Goal: Check status: Check status

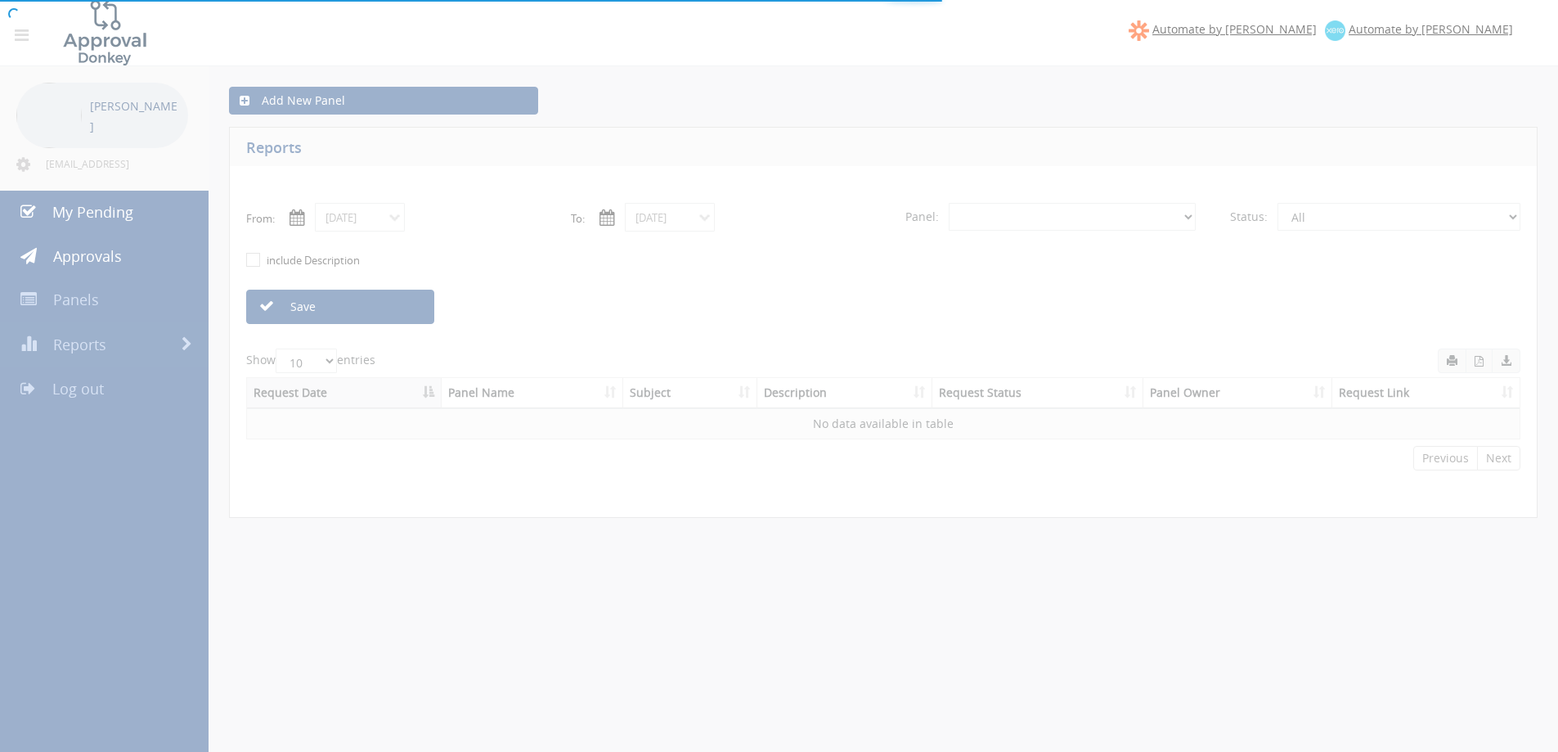
select select "number:0"
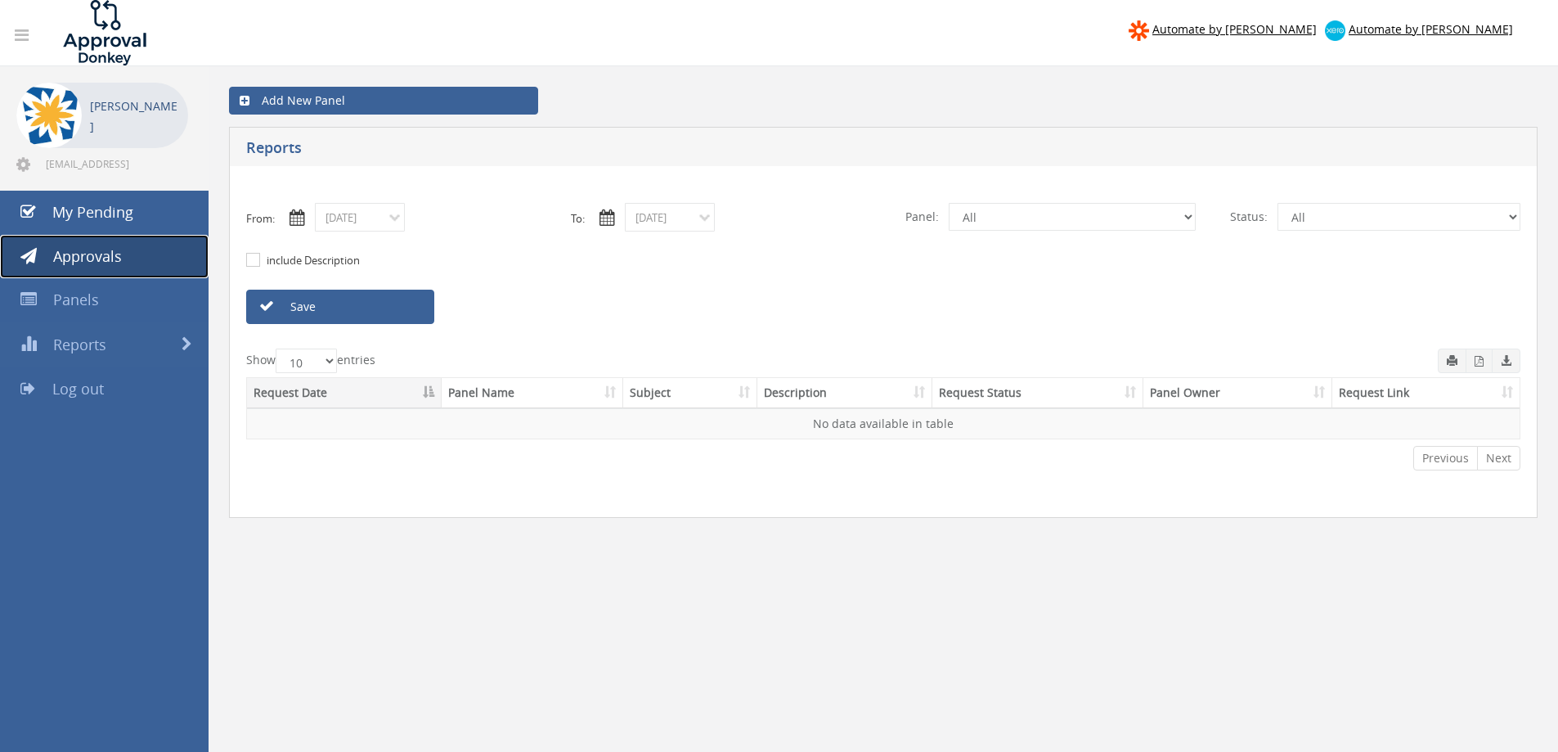
click at [107, 261] on span "Approvals" at bounding box center [87, 256] width 69 height 20
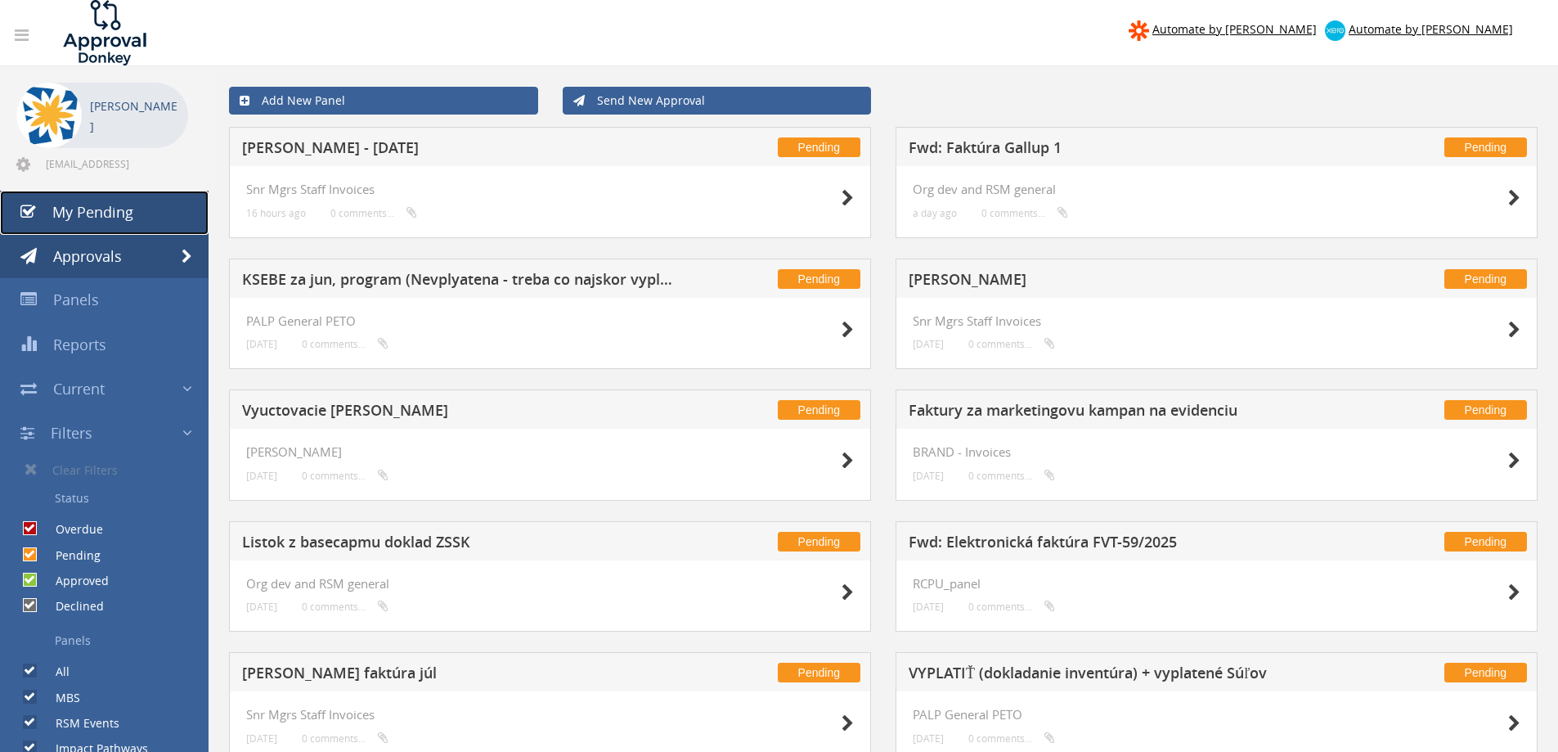
click at [124, 203] on span "My Pending" at bounding box center [92, 212] width 81 height 20
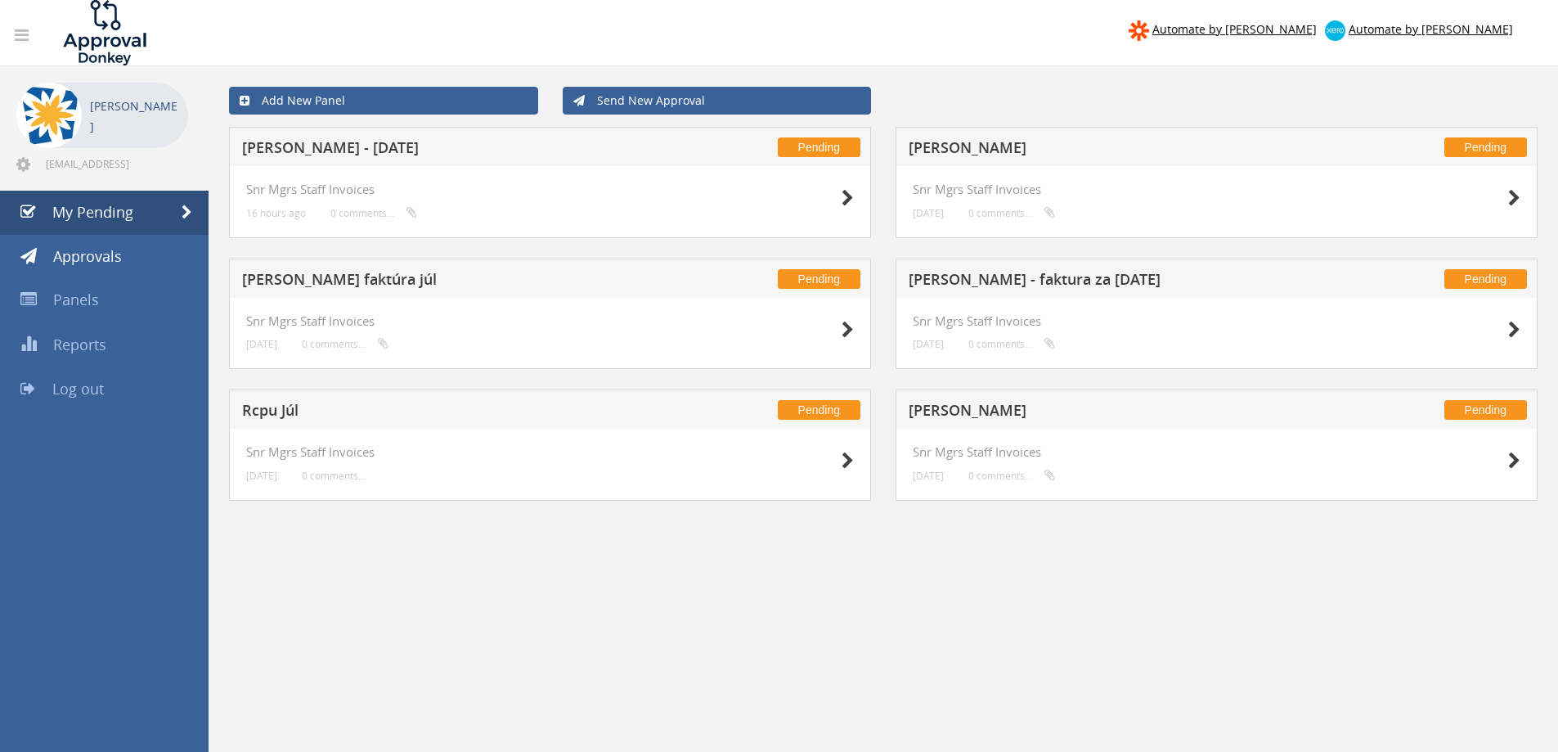
click at [954, 144] on h5 "[PERSON_NAME]" at bounding box center [1124, 150] width 431 height 20
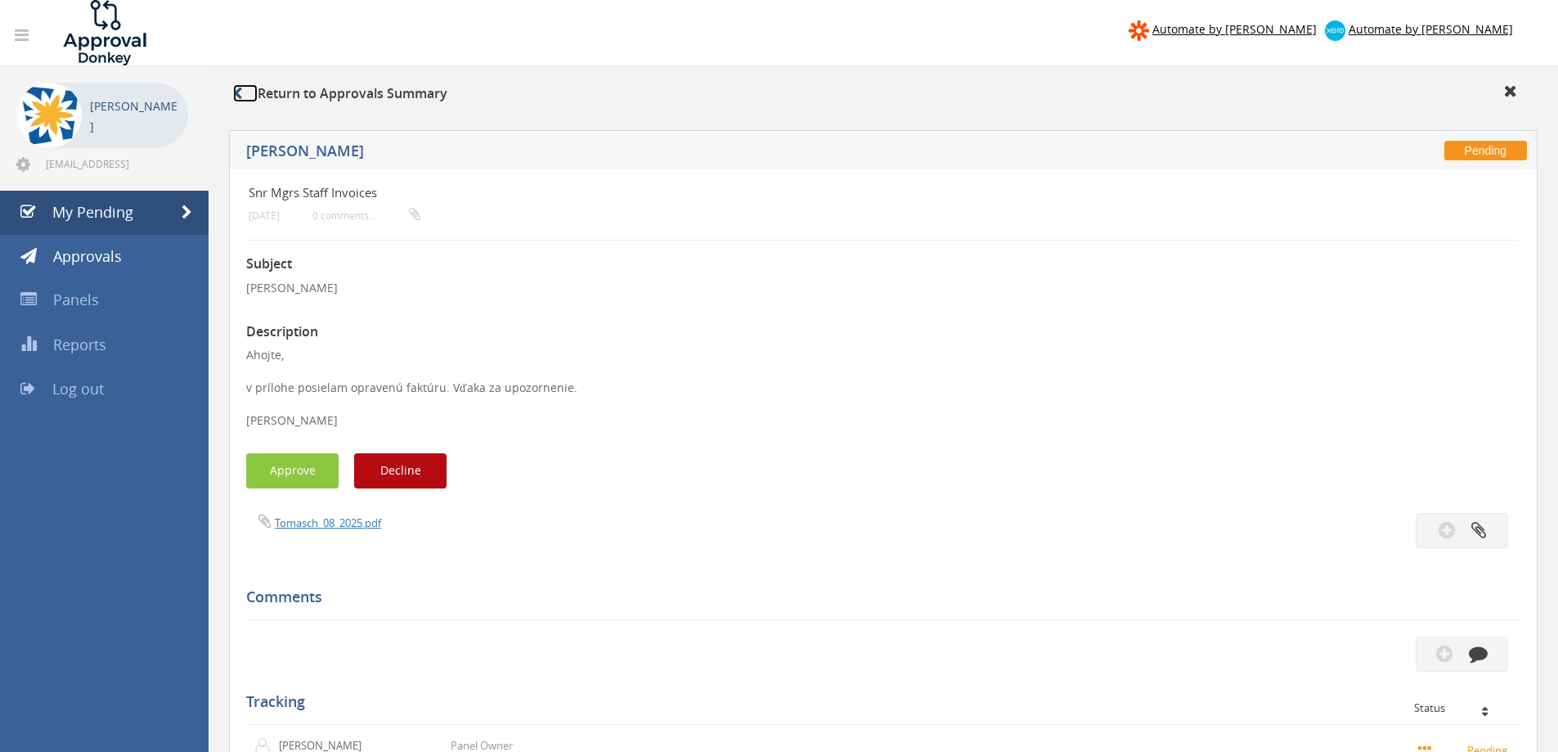
click at [237, 89] on icon at bounding box center [237, 93] width 9 height 13
click at [245, 93] on link at bounding box center [245, 93] width 25 height 18
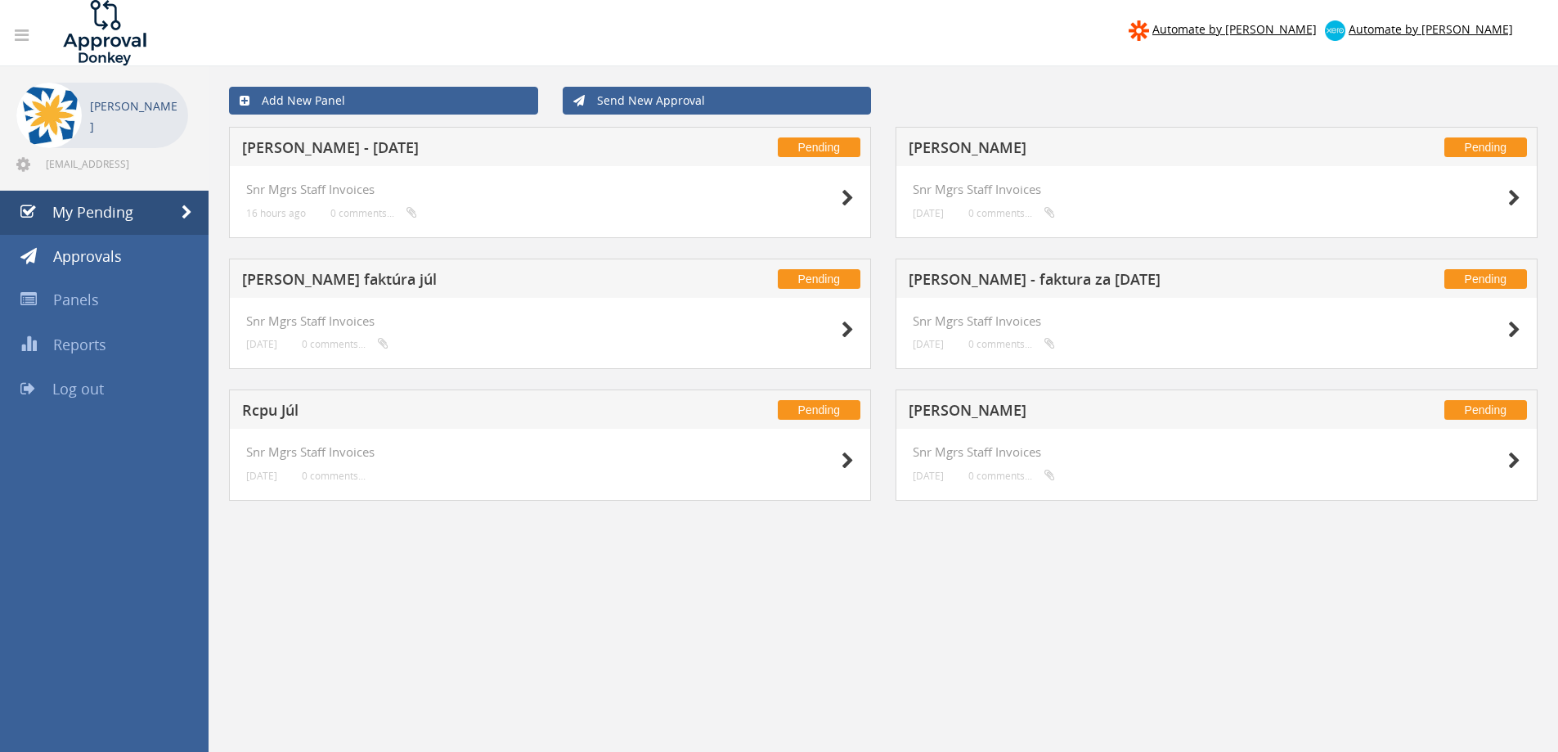
click at [976, 411] on h5 "[PERSON_NAME]" at bounding box center [1124, 412] width 431 height 20
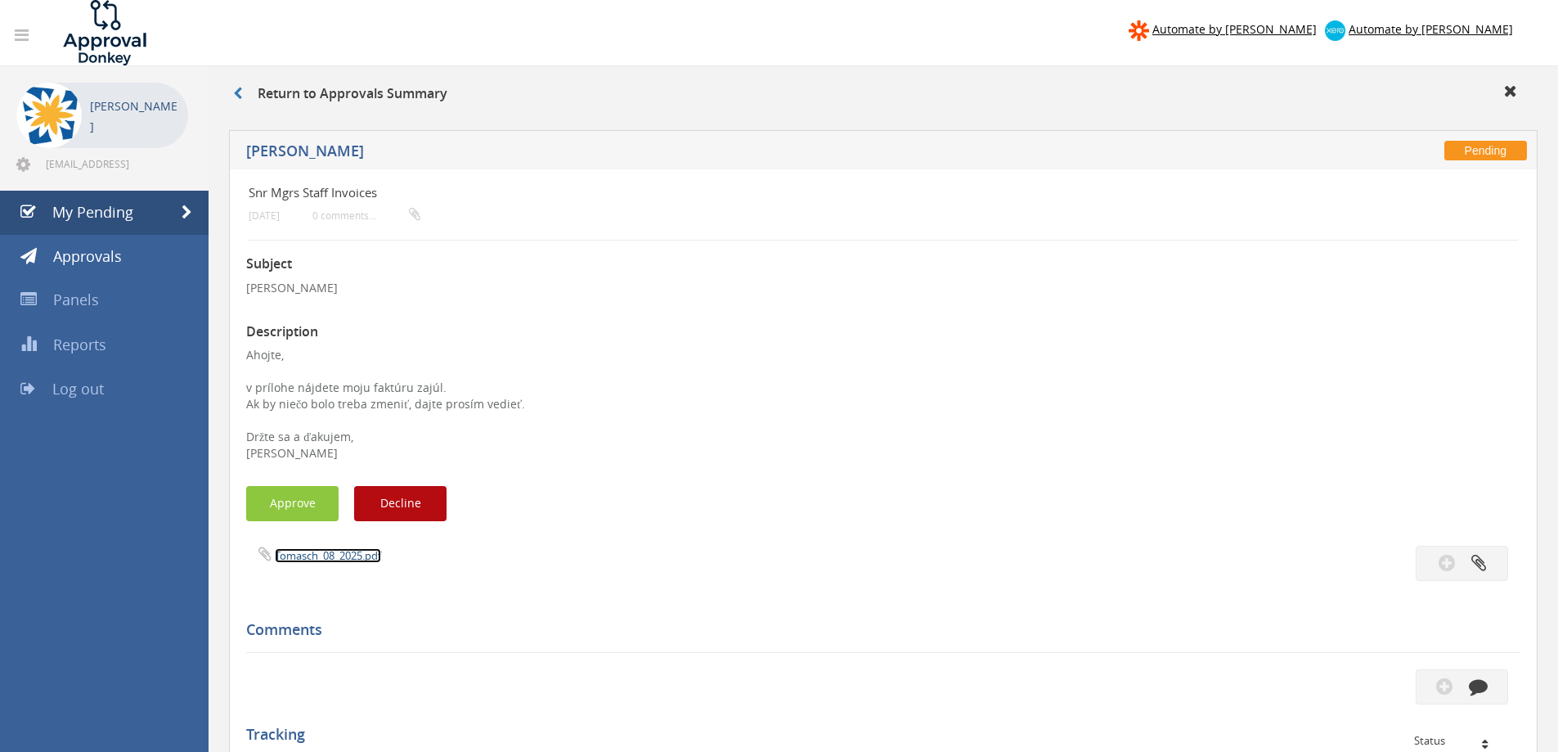
click at [334, 552] on link "Tomasch_08_2025.pdf" at bounding box center [328, 555] width 106 height 15
click at [243, 93] on link at bounding box center [245, 93] width 25 height 18
click at [238, 88] on icon at bounding box center [237, 93] width 9 height 13
click at [122, 211] on span "My Pending" at bounding box center [92, 212] width 81 height 20
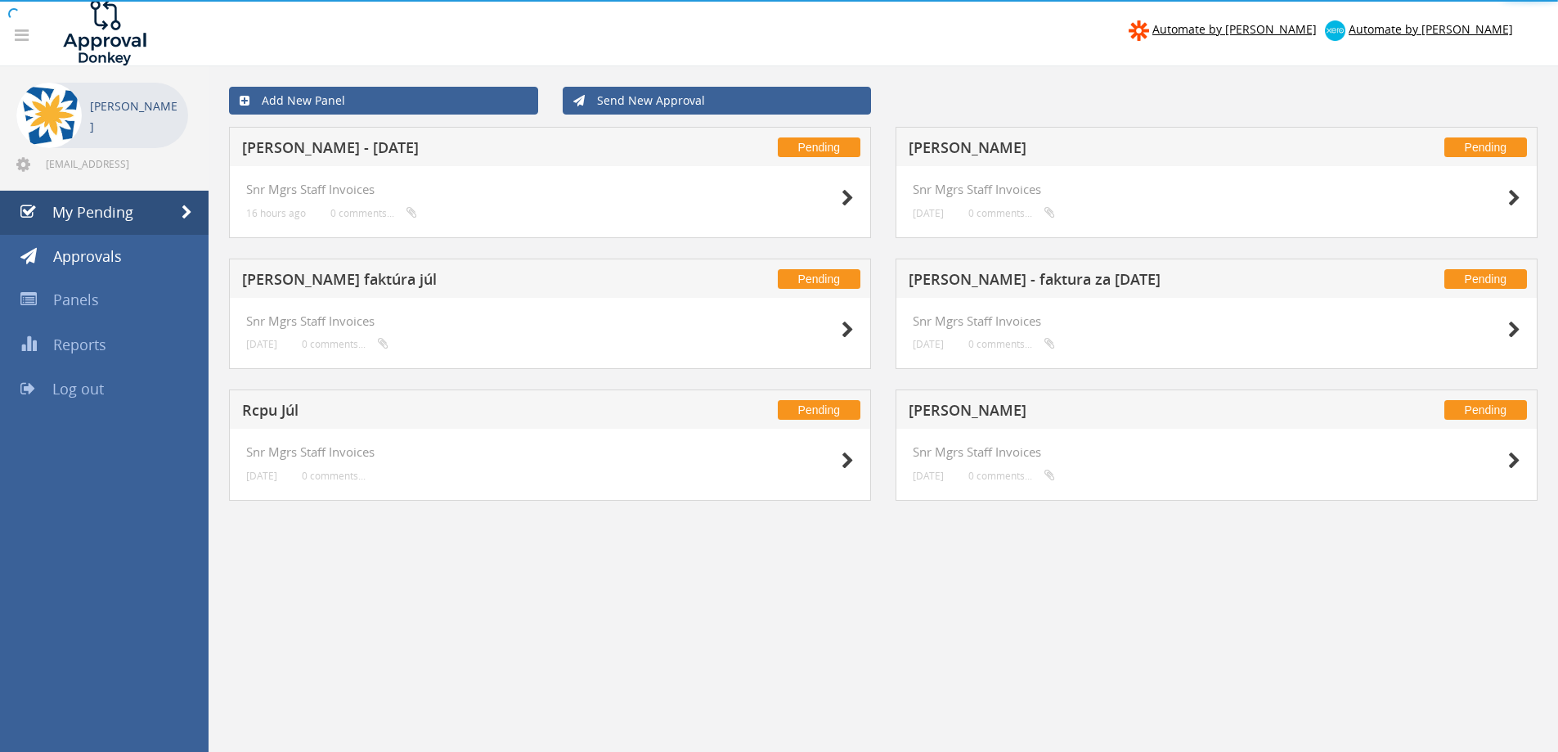
click at [1033, 148] on h5 "[PERSON_NAME]" at bounding box center [1124, 150] width 431 height 20
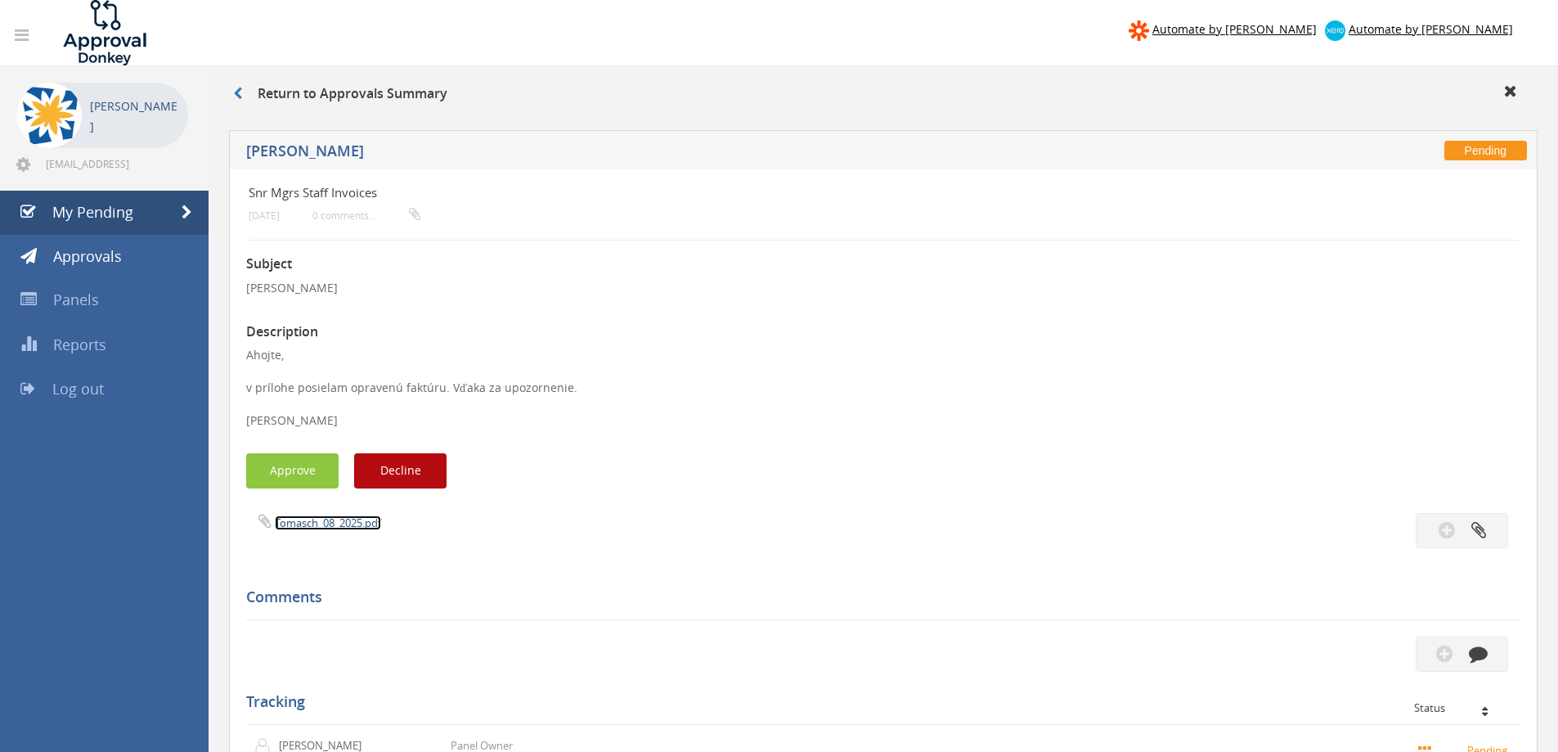
click at [317, 523] on link "Tomasch_08_2025.pdf" at bounding box center [328, 522] width 106 height 15
click at [244, 95] on link at bounding box center [245, 93] width 25 height 18
click at [151, 216] on link "My Pending" at bounding box center [104, 213] width 209 height 44
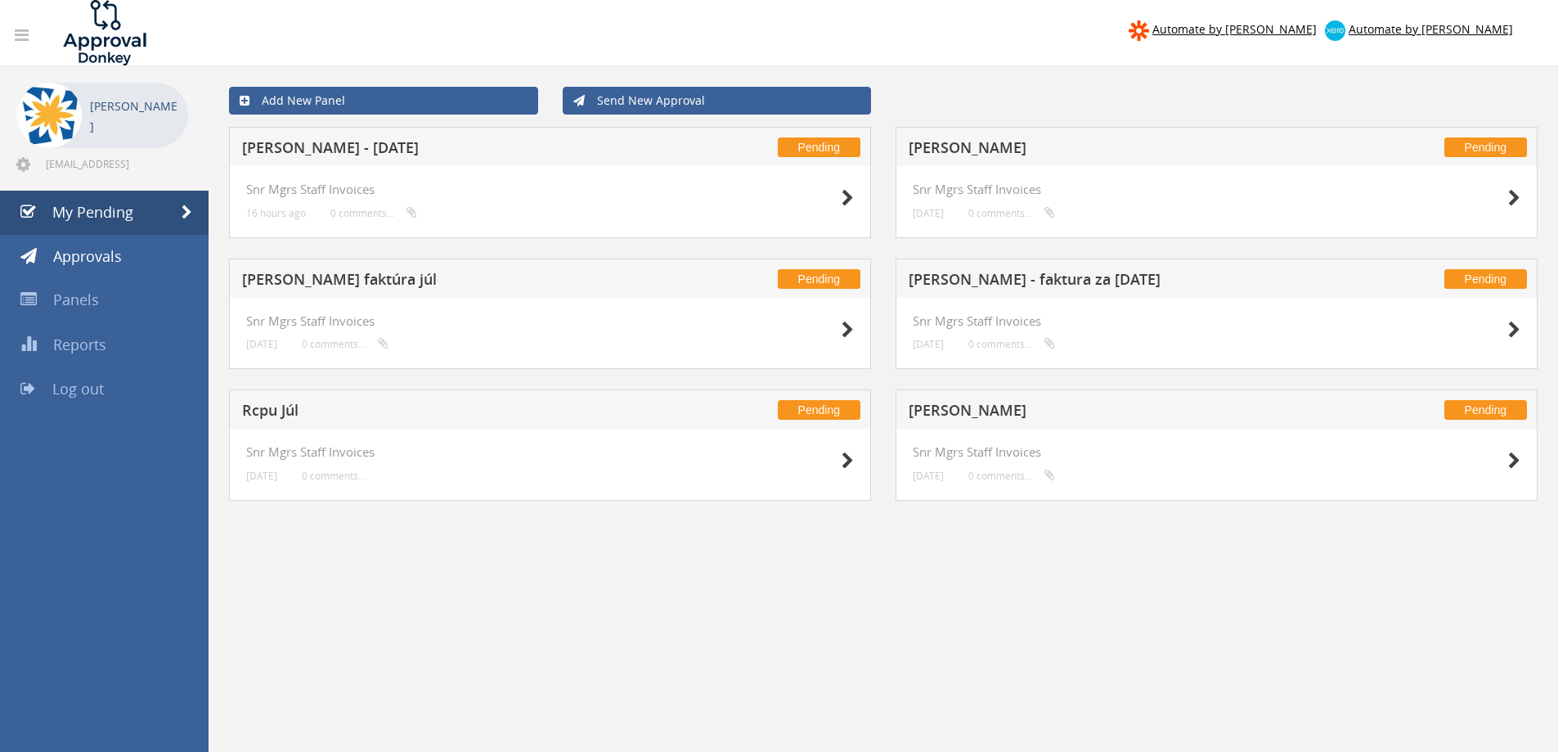
click at [992, 401] on div "Pending [PERSON_NAME]" at bounding box center [1217, 408] width 642 height 39
click at [988, 412] on h5 "[PERSON_NAME]" at bounding box center [1124, 412] width 431 height 20
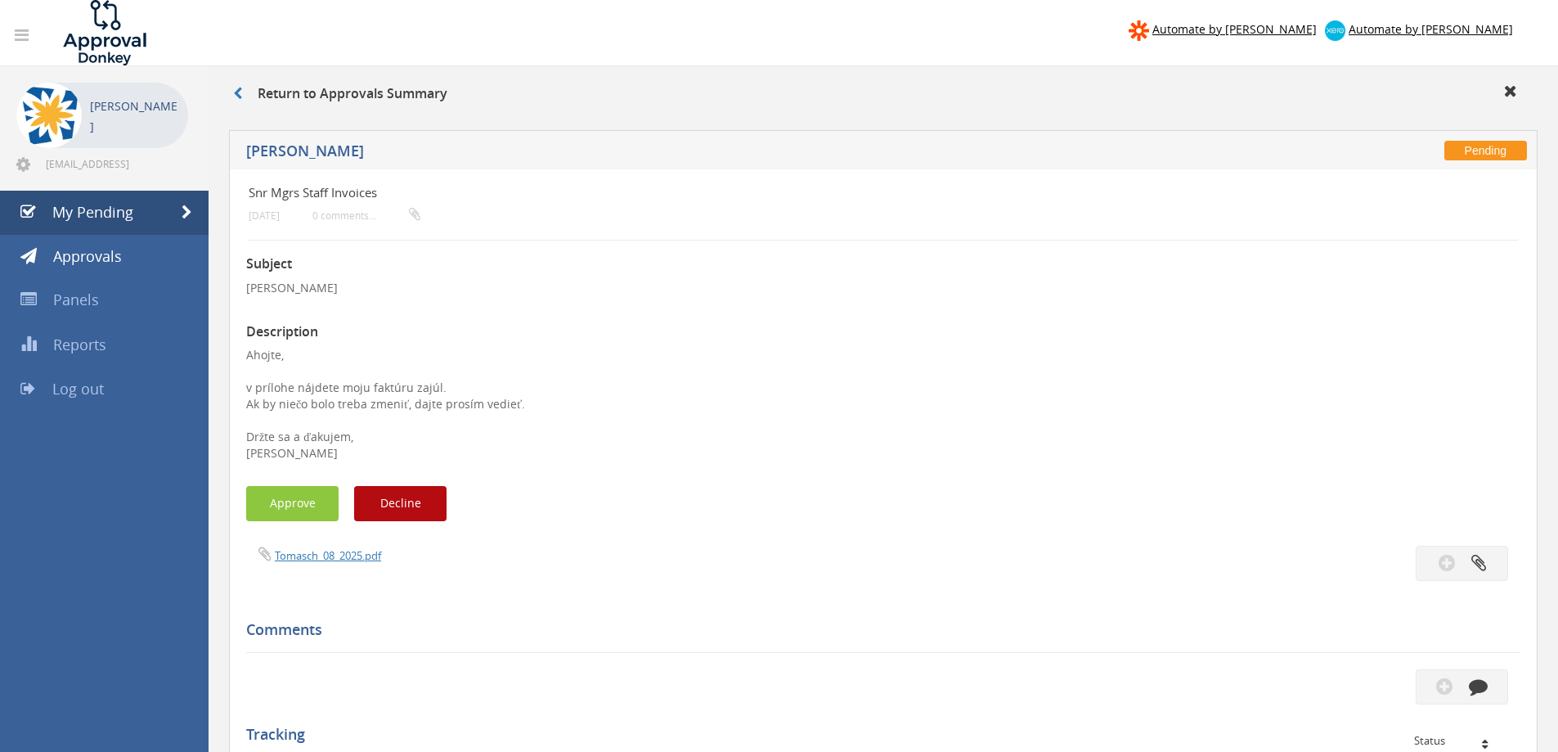
click at [340, 547] on span "Tomasch_08_2025.pdf" at bounding box center [313, 555] width 135 height 16
click at [338, 553] on link "Tomasch_08_2025.pdf" at bounding box center [328, 555] width 106 height 15
